Goal: Information Seeking & Learning: Learn about a topic

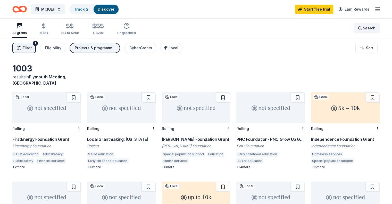
click at [357, 28] on div "Search" at bounding box center [366, 28] width 18 height 6
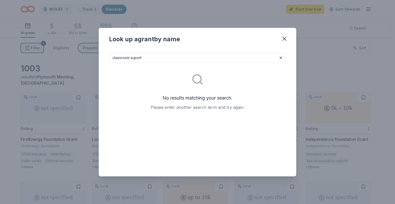
click at [145, 60] on input "classroom suport" at bounding box center [197, 58] width 177 height 10
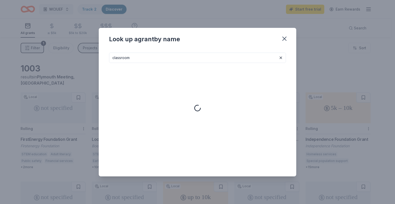
type input "classroom"
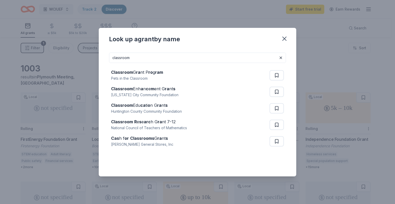
click at [152, 59] on input "classroom" at bounding box center [197, 58] width 177 height 10
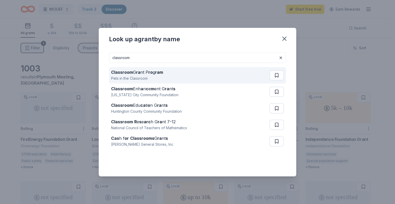
click at [148, 73] on div "Classroom G ra nt P ro g ram" at bounding box center [137, 72] width 52 height 6
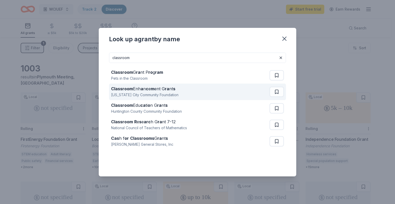
click at [142, 90] on strong "a" at bounding box center [142, 88] width 3 height 5
